Goal: Task Accomplishment & Management: Use online tool/utility

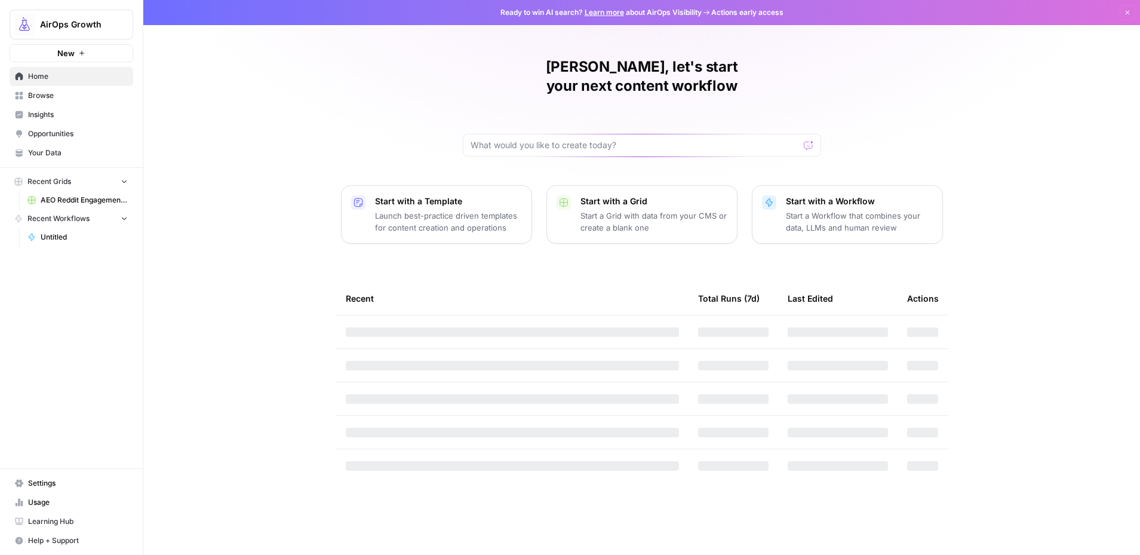
click at [113, 25] on div "AirOps Growth" at bounding box center [84, 25] width 89 height 12
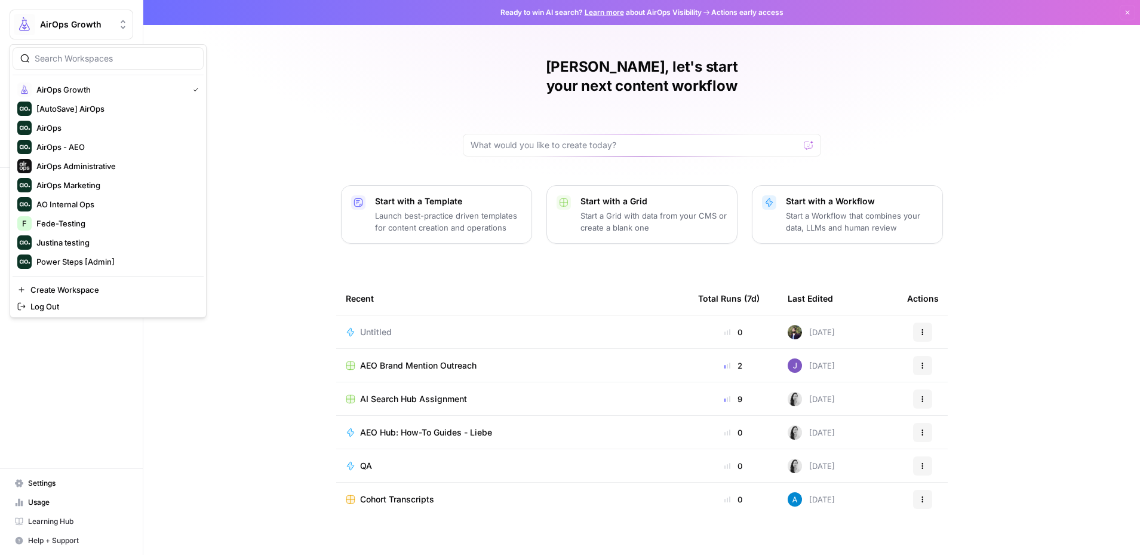
click at [79, 487] on span "Settings" at bounding box center [78, 483] width 100 height 11
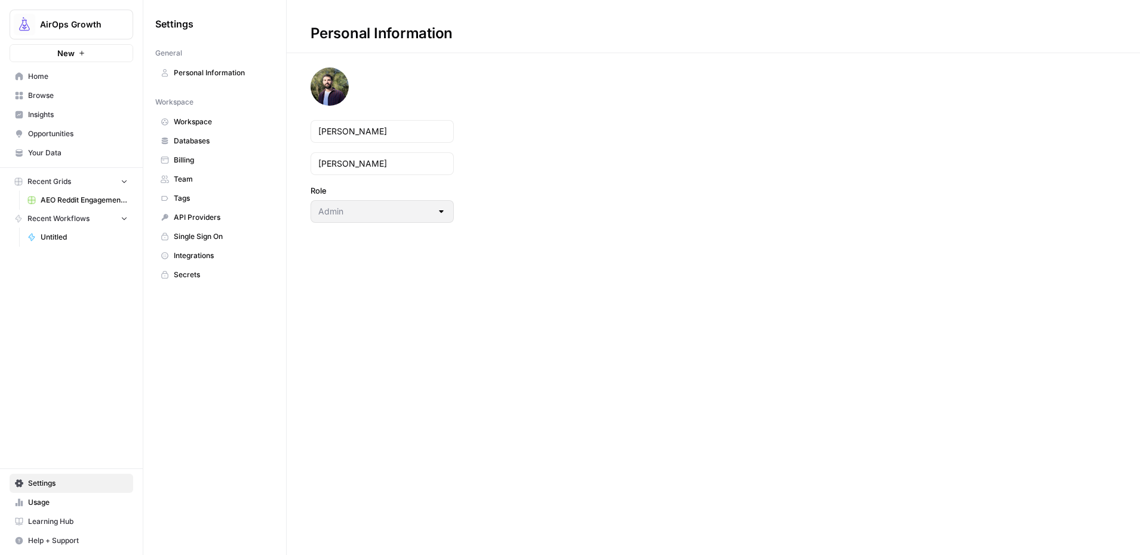
click at [208, 273] on span "Secrets" at bounding box center [221, 274] width 95 height 11
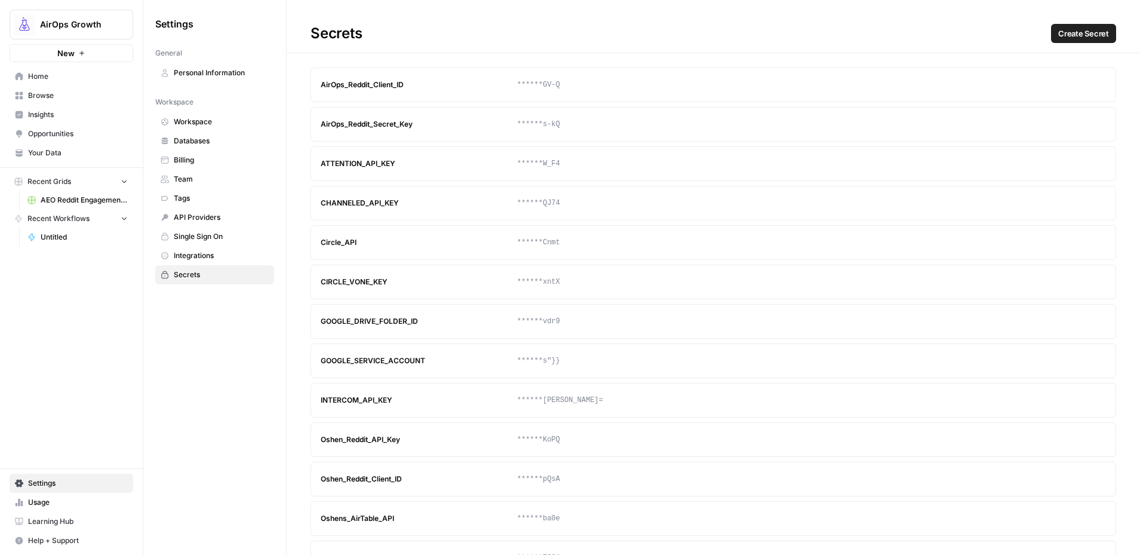
click at [214, 256] on span "Integrations" at bounding box center [221, 255] width 95 height 11
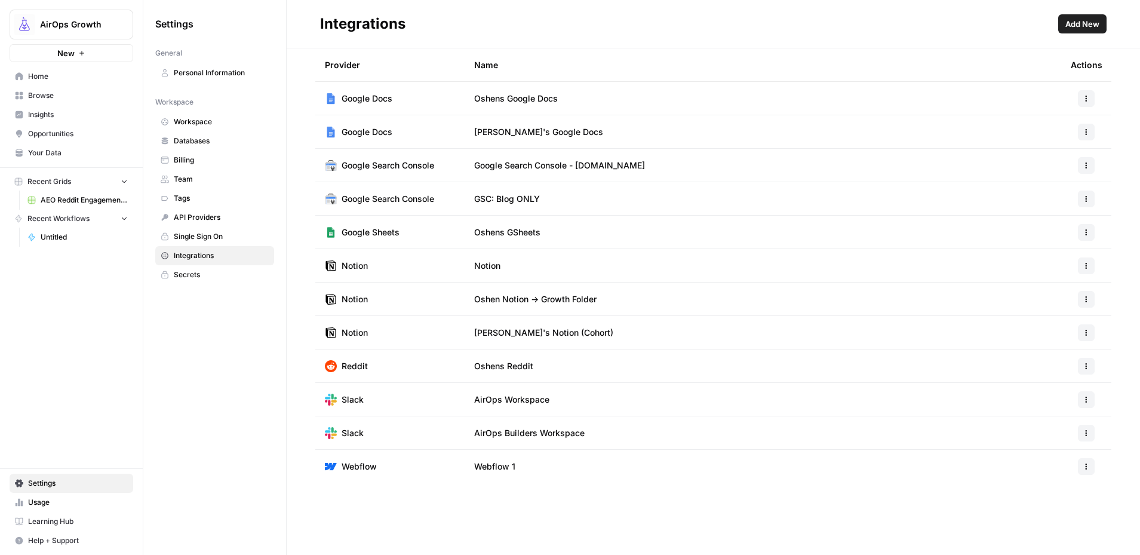
click at [210, 210] on link "API Providers" at bounding box center [214, 217] width 119 height 19
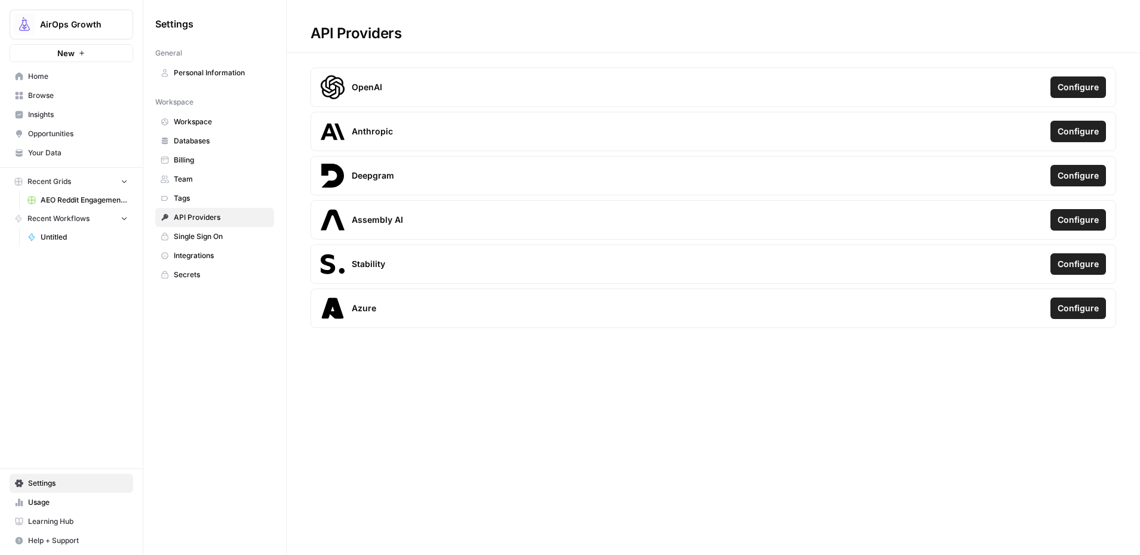
click at [219, 121] on span "Workspace" at bounding box center [221, 121] width 95 height 11
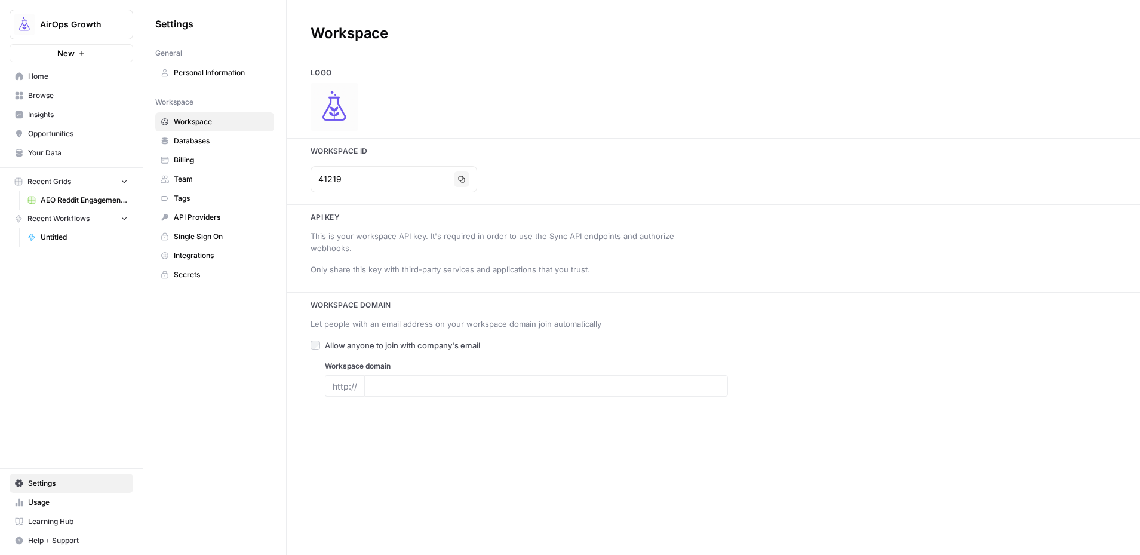
type input "airops.com"
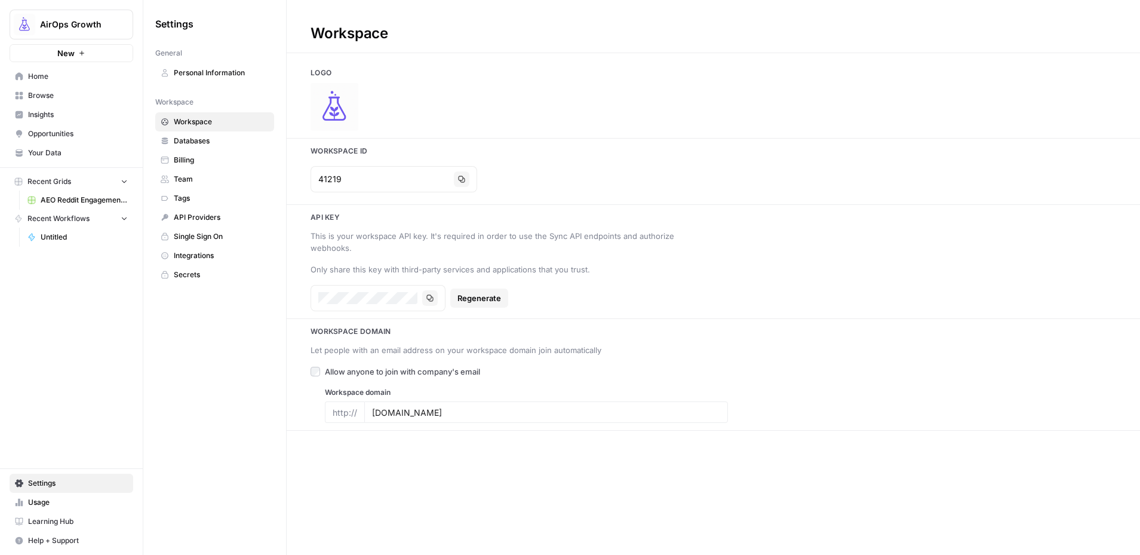
click at [218, 136] on span "Databases" at bounding box center [221, 141] width 95 height 11
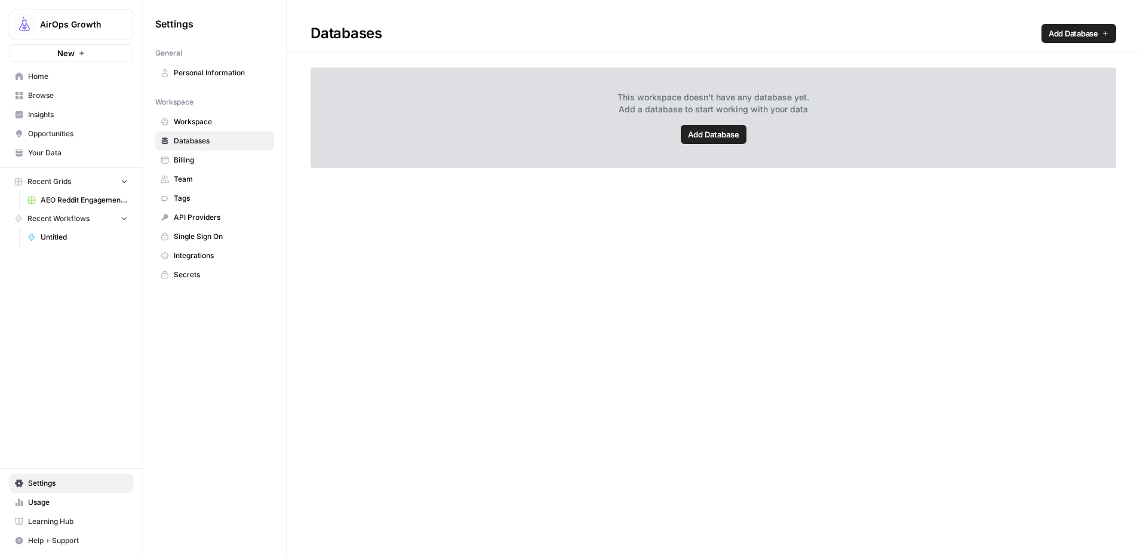
click at [194, 167] on link "Billing" at bounding box center [214, 160] width 119 height 19
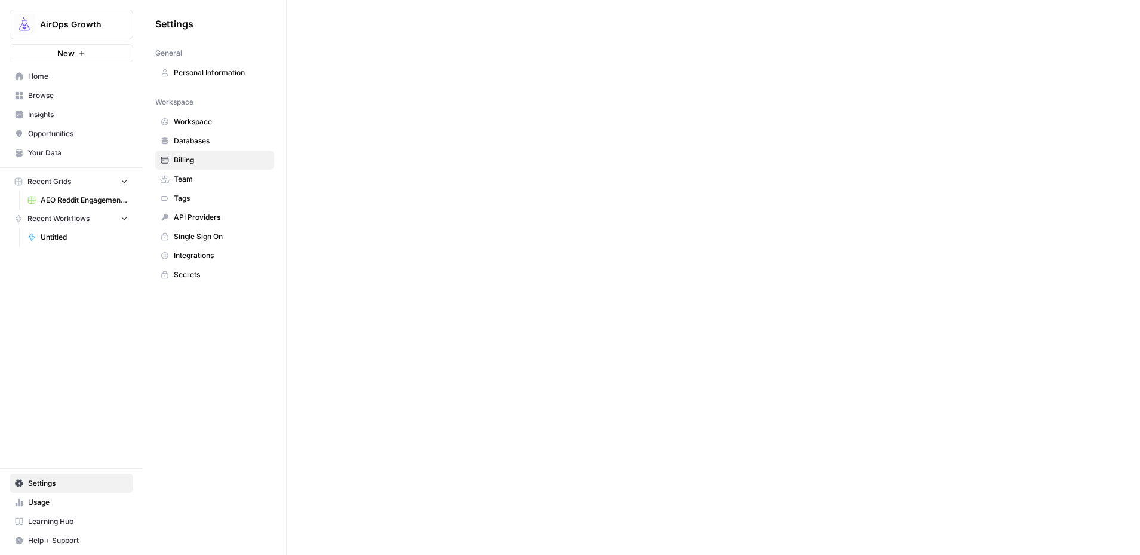
click at [200, 74] on span "Personal Information" at bounding box center [221, 72] width 95 height 11
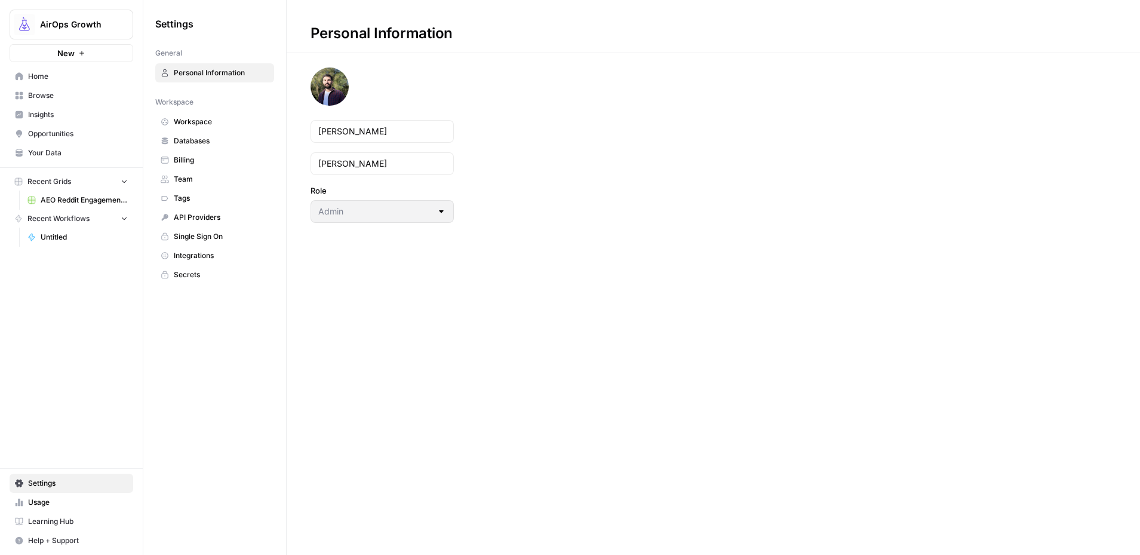
click at [208, 127] on span "Workspace" at bounding box center [221, 121] width 95 height 11
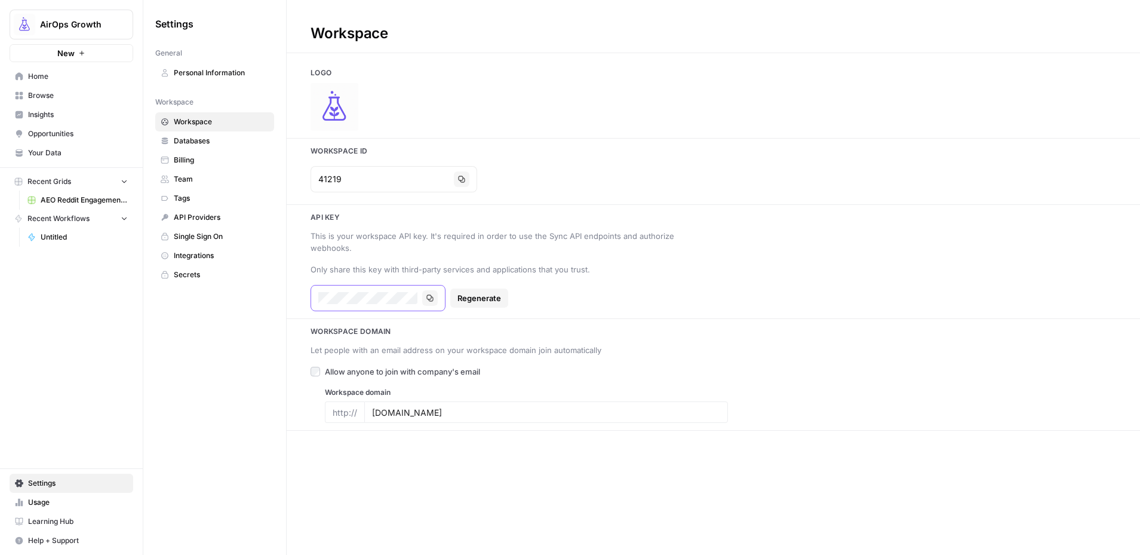
click at [428, 294] on icon "button" at bounding box center [430, 297] width 7 height 7
click at [90, 23] on span "AirOps Growth" at bounding box center [76, 25] width 72 height 12
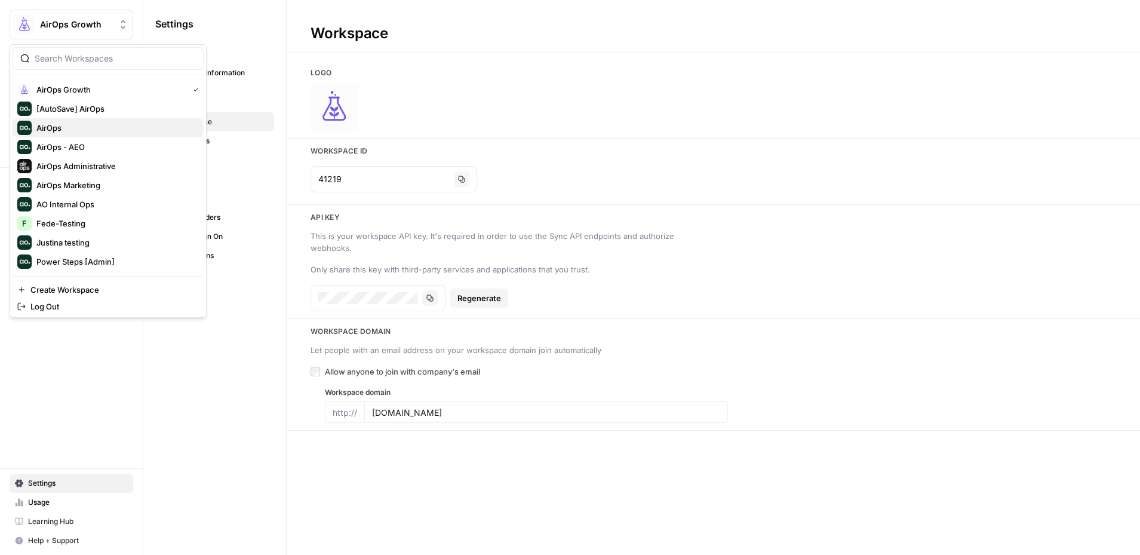
click at [116, 131] on span "AirOps" at bounding box center [115, 128] width 158 height 12
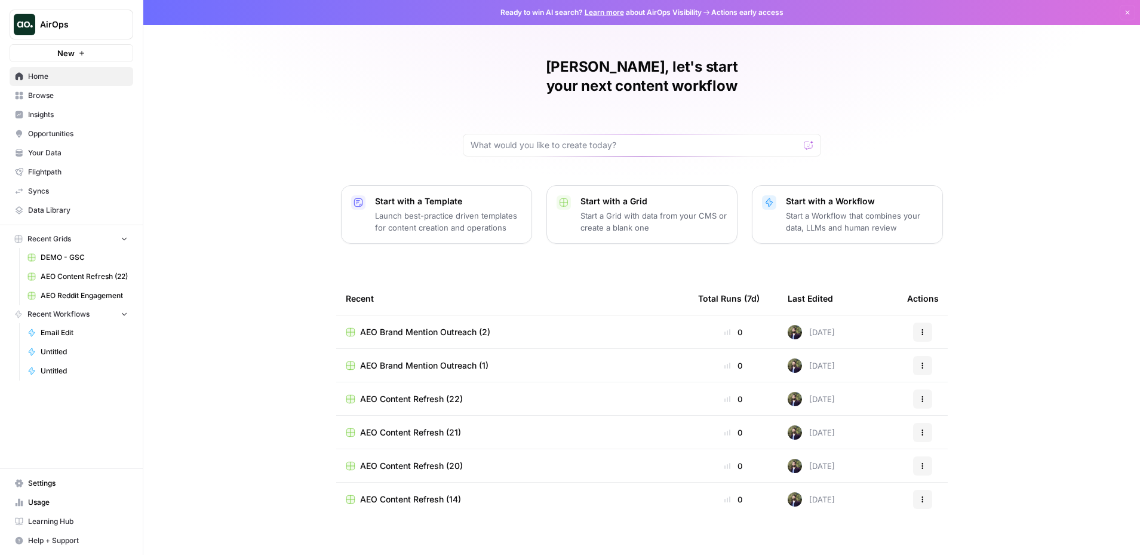
click at [95, 484] on span "Settings" at bounding box center [78, 483] width 100 height 11
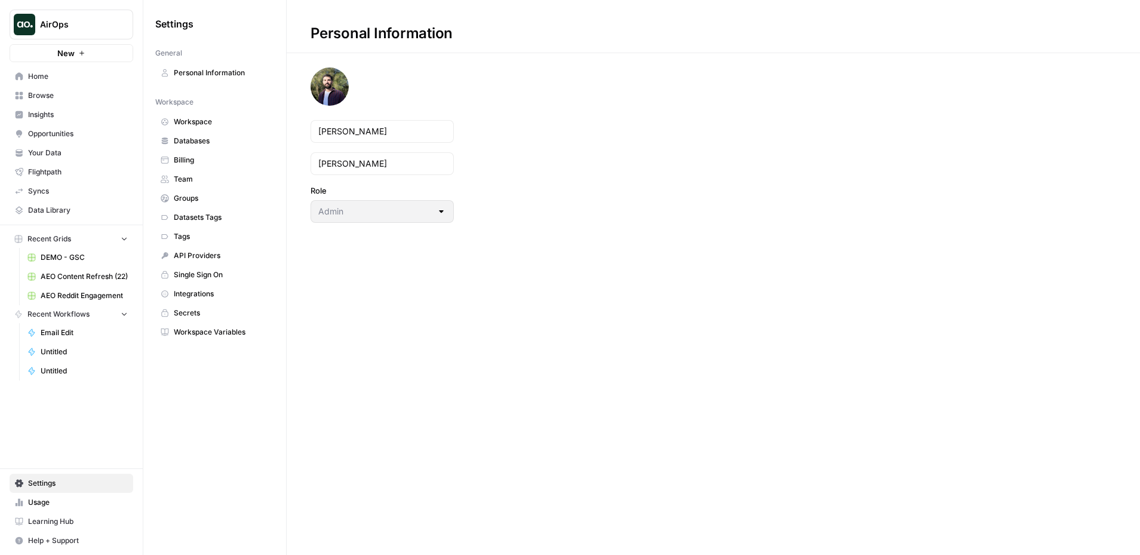
click at [223, 127] on span "Workspace" at bounding box center [221, 121] width 95 height 11
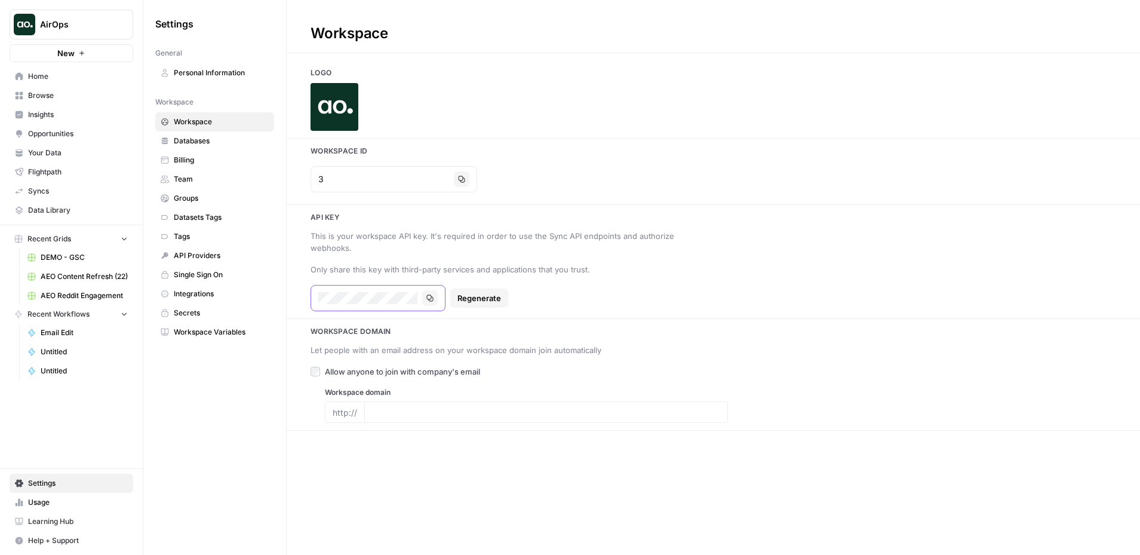
click at [431, 294] on icon "button" at bounding box center [430, 297] width 7 height 7
click at [62, 94] on span "Browse" at bounding box center [78, 95] width 100 height 11
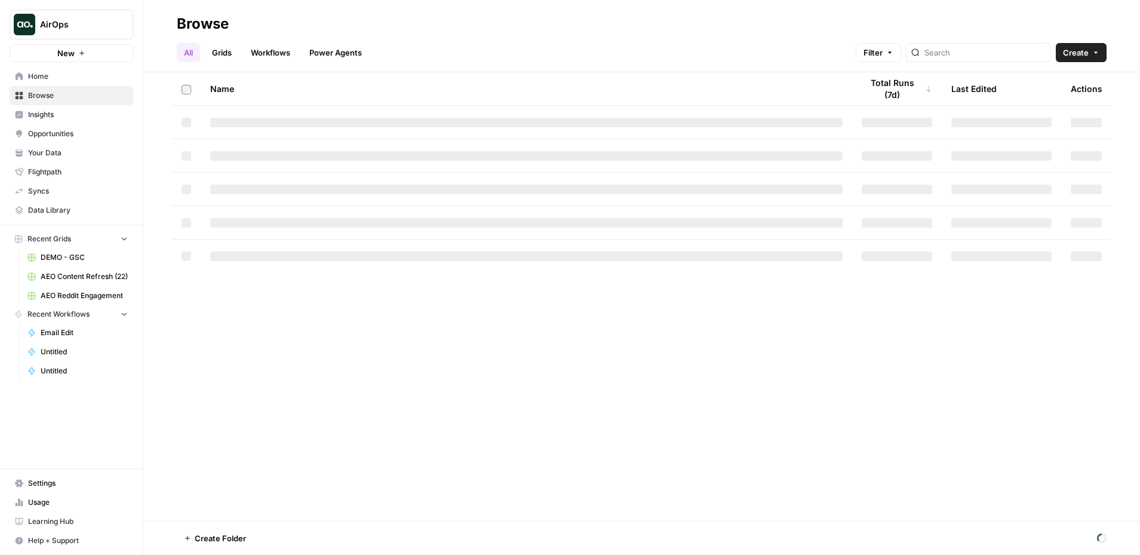
click at [282, 55] on link "Workflows" at bounding box center [271, 52] width 54 height 19
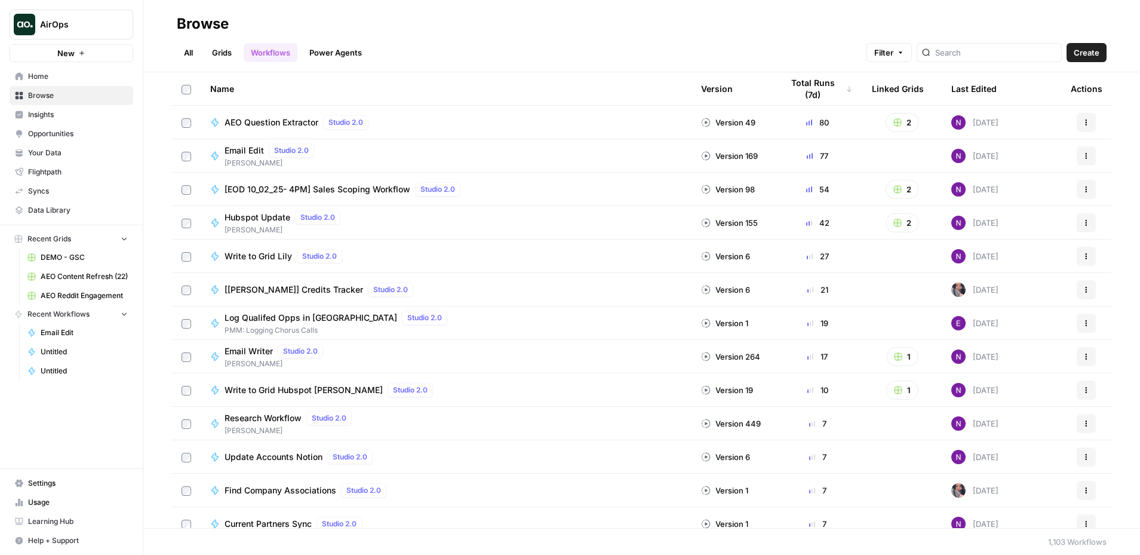
click at [988, 59] on div at bounding box center [989, 52] width 145 height 19
click at [248, 113] on td "AEO Question Extractor Studio 2.0" at bounding box center [446, 122] width 491 height 33
click at [250, 117] on span "AEO Question Extractor" at bounding box center [272, 122] width 94 height 12
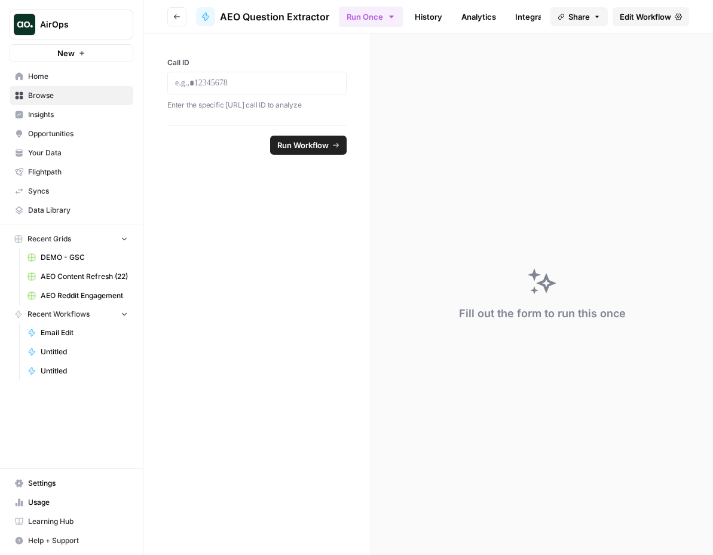
click at [149, 23] on icon "button" at bounding box center [145, 24] width 8 height 8
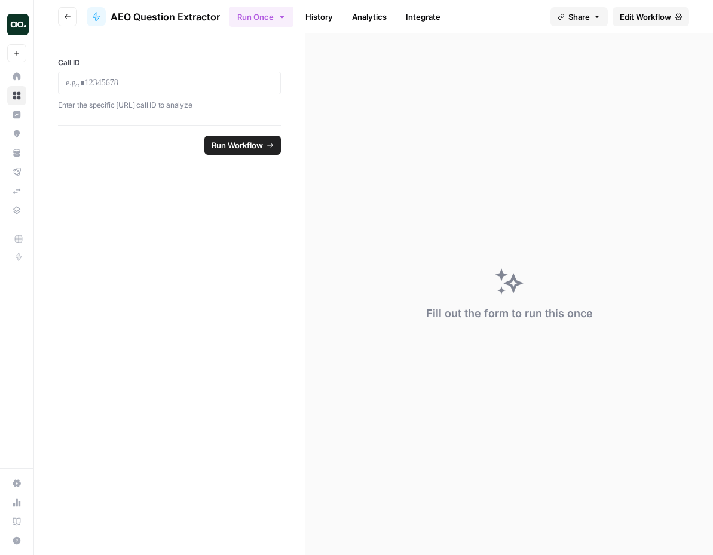
click at [322, 14] on link "History" at bounding box center [319, 16] width 42 height 19
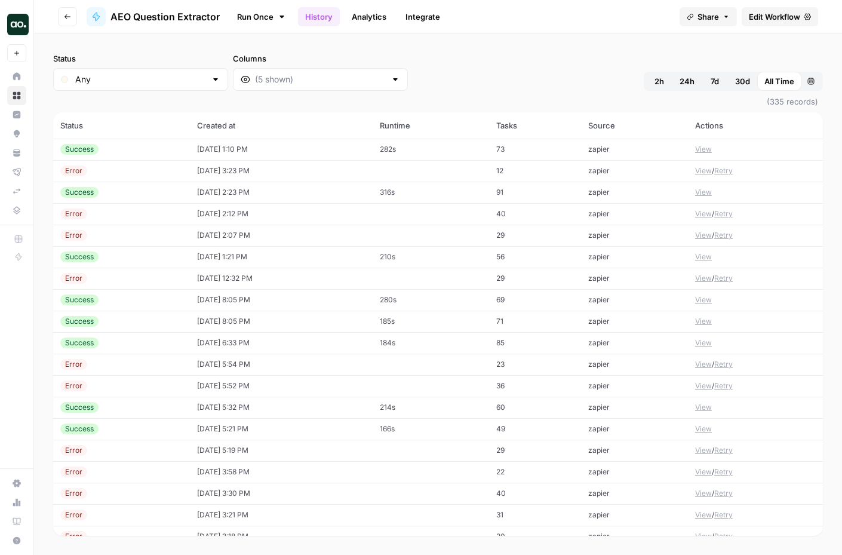
click at [16, 26] on img "Workspace: AirOps" at bounding box center [18, 25] width 22 height 22
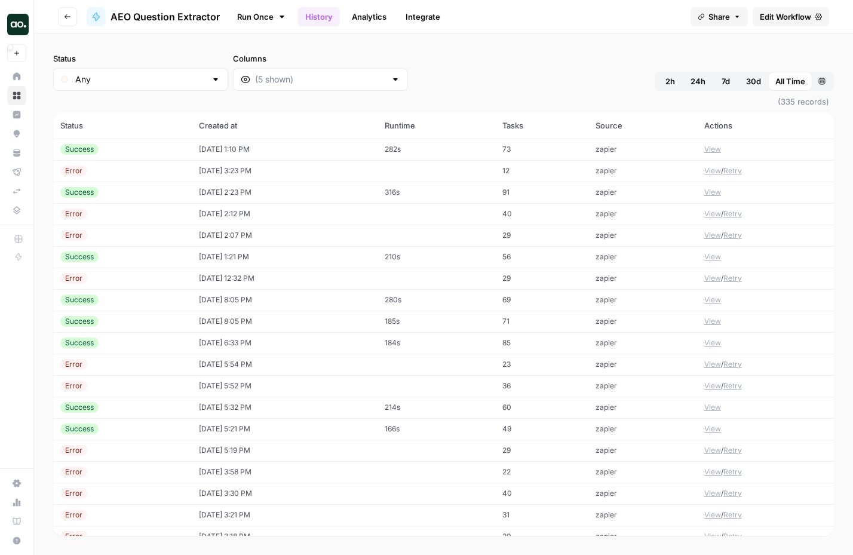
click at [24, 28] on img "Workspace: AirOps" at bounding box center [18, 25] width 22 height 22
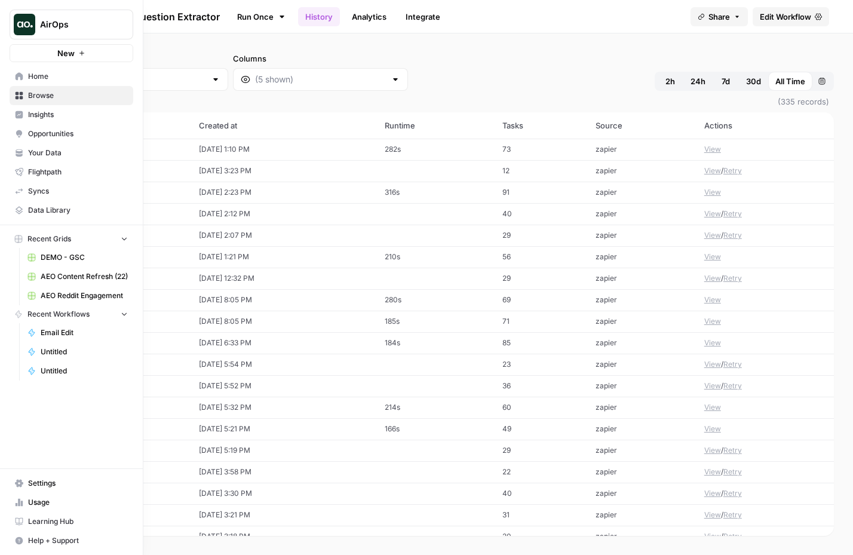
click at [87, 478] on span "Settings" at bounding box center [78, 483] width 100 height 11
